Goal: Book appointment/travel/reservation

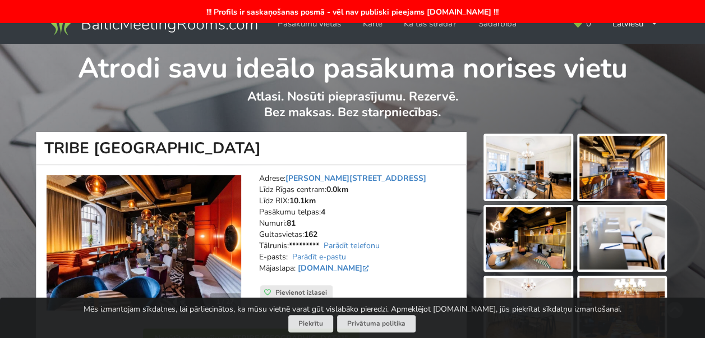
scroll to position [56, 0]
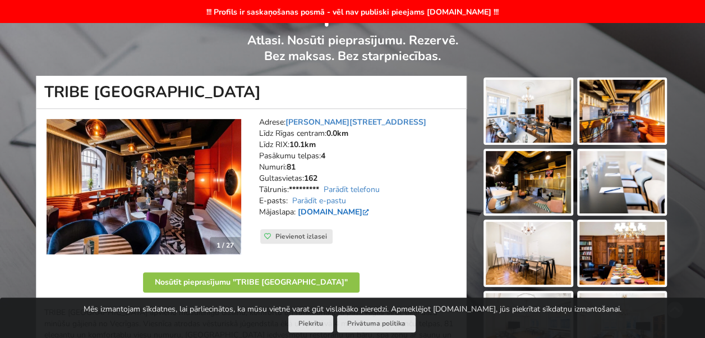
click at [341, 209] on link "[DOMAIN_NAME]" at bounding box center [335, 212] width 74 height 11
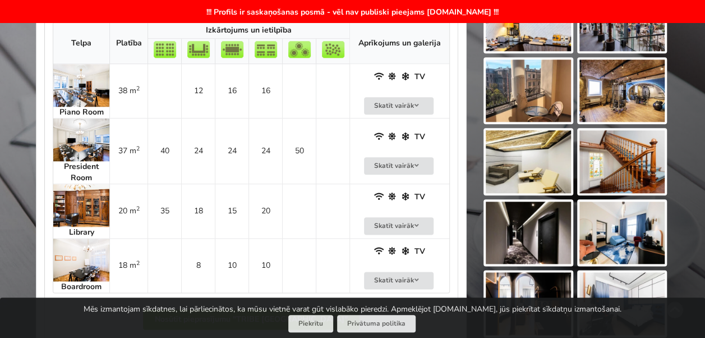
scroll to position [561, 0]
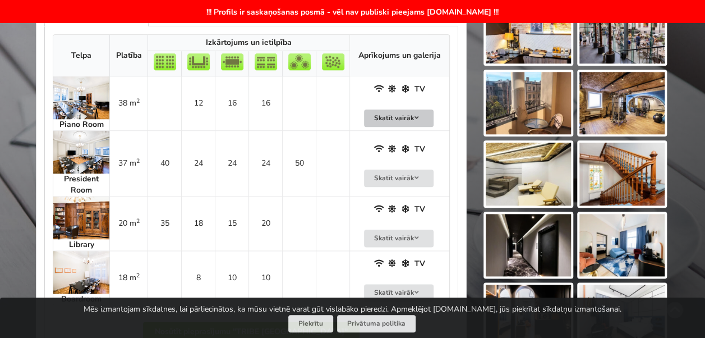
click at [411, 113] on button "Skatīt vairāk" at bounding box center [399, 117] width 70 height 17
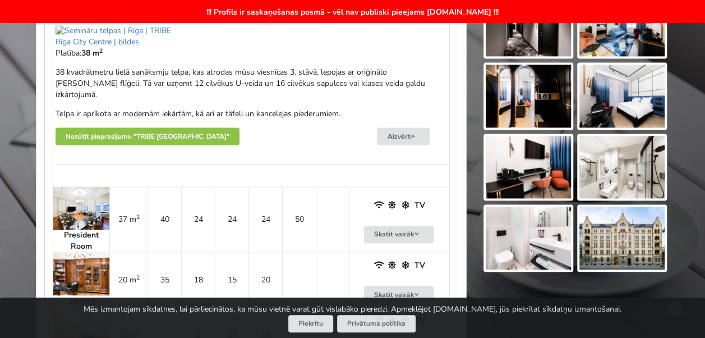
scroll to position [786, 0]
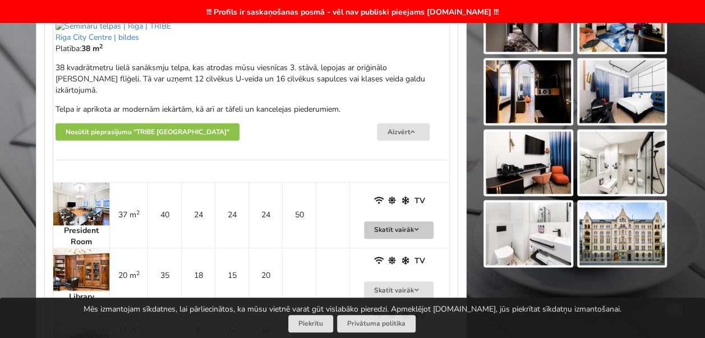
click at [395, 221] on button "Skatīt vairāk" at bounding box center [399, 229] width 70 height 17
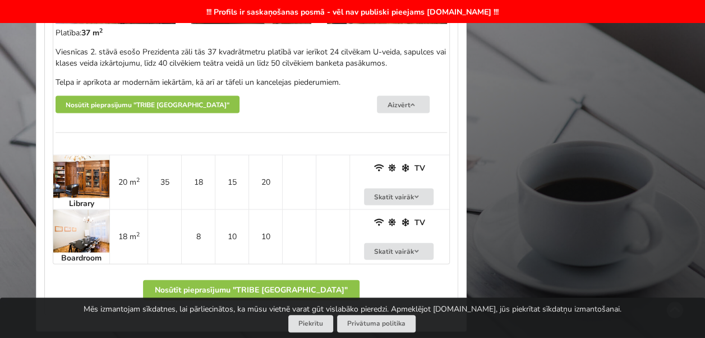
scroll to position [1122, 0]
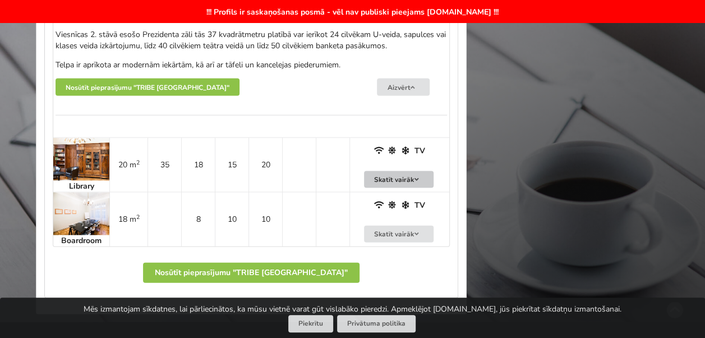
click at [405, 171] on button "Skatīt vairāk" at bounding box center [399, 179] width 70 height 17
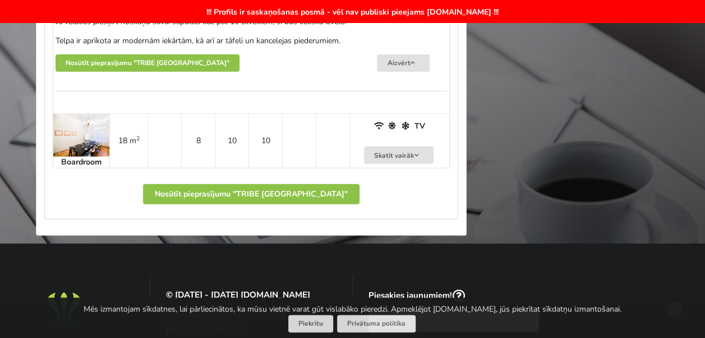
scroll to position [1459, 0]
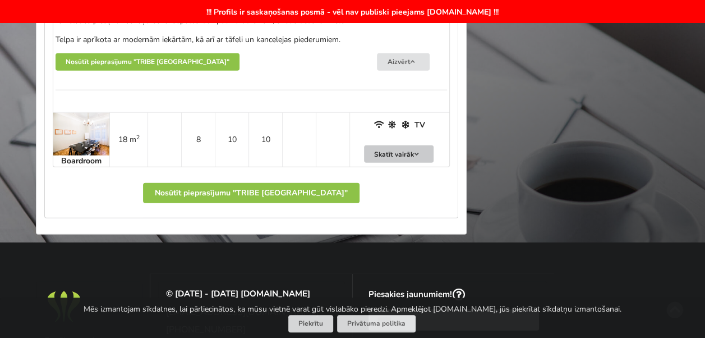
click at [407, 145] on button "Skatīt vairāk" at bounding box center [399, 153] width 70 height 17
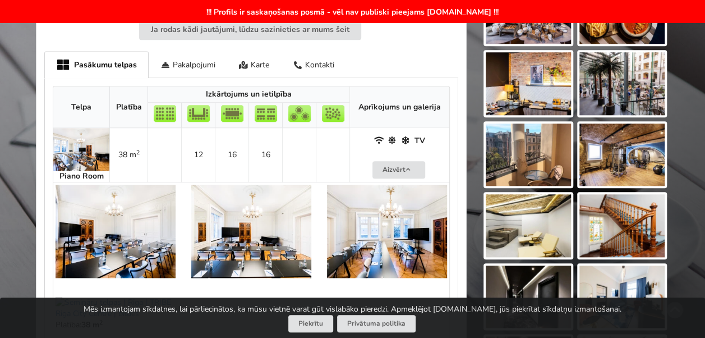
scroll to position [505, 0]
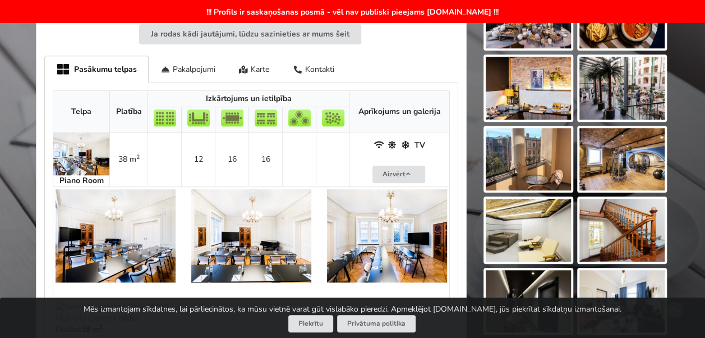
click at [525, 97] on img at bounding box center [528, 88] width 85 height 63
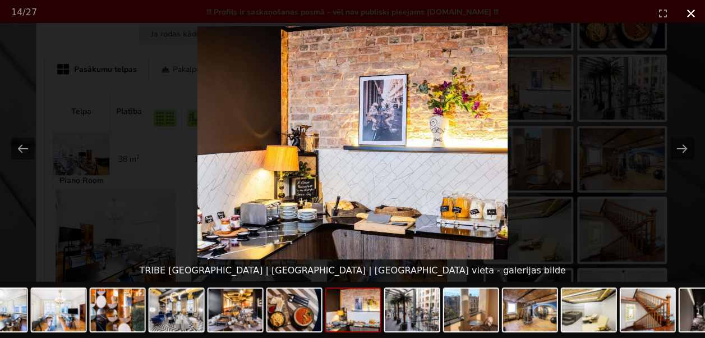
click at [696, 13] on button "Close gallery" at bounding box center [691, 13] width 28 height 26
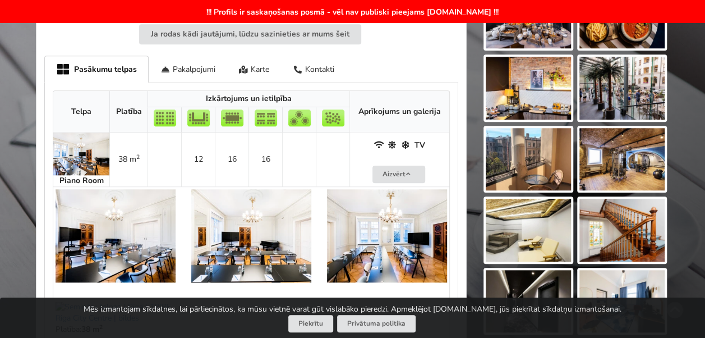
click at [549, 163] on img at bounding box center [528, 159] width 85 height 63
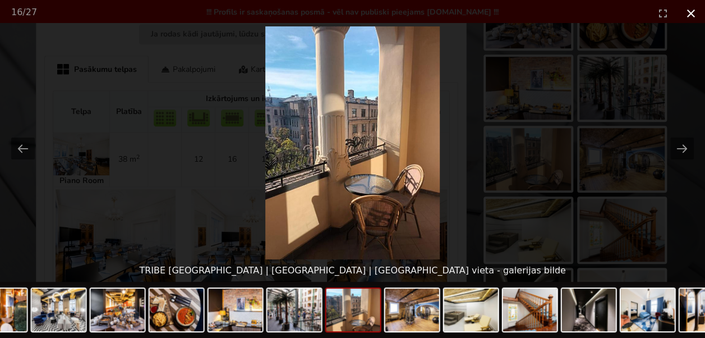
click at [691, 15] on button "Close gallery" at bounding box center [691, 13] width 28 height 26
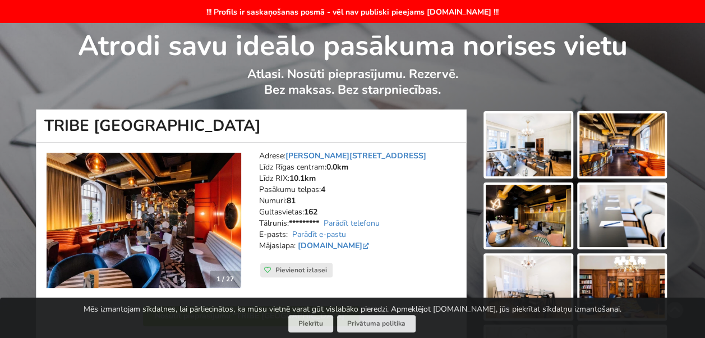
scroll to position [0, 0]
